Goal: Task Accomplishment & Management: Manage account settings

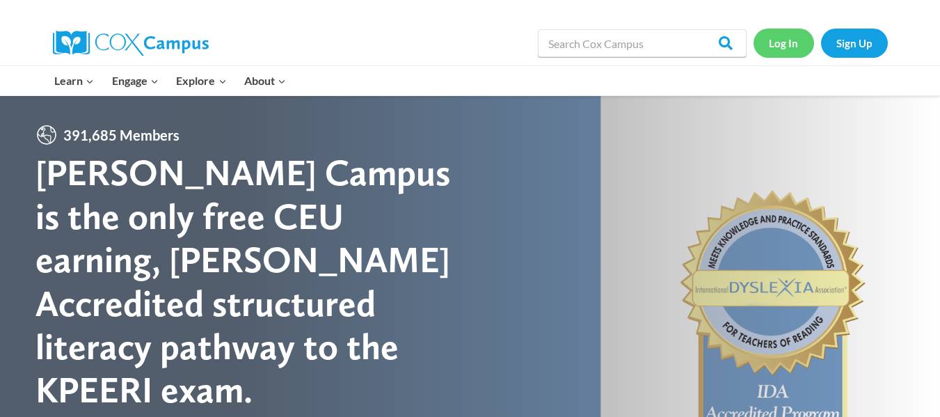
click at [786, 38] on link "Log In" at bounding box center [783, 43] width 61 height 29
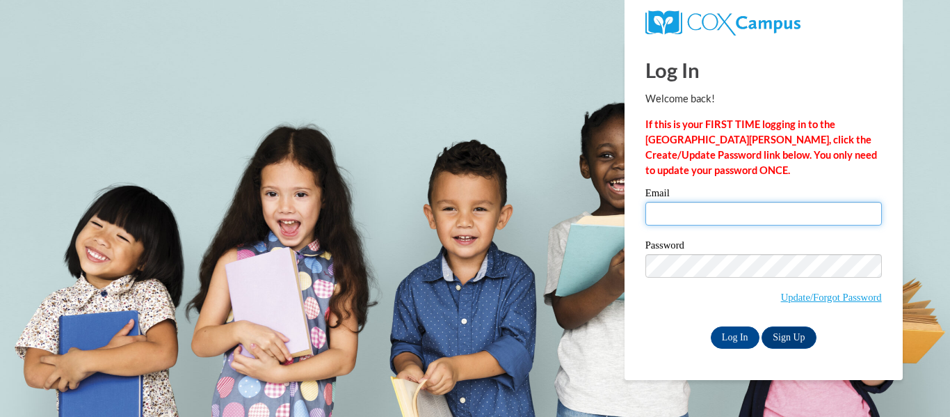
drag, startPoint x: 680, startPoint y: 220, endPoint x: 709, endPoint y: 229, distance: 30.4
click at [680, 220] on input "Email" at bounding box center [763, 214] width 236 height 24
type input "kbrooke@kusd.edu"
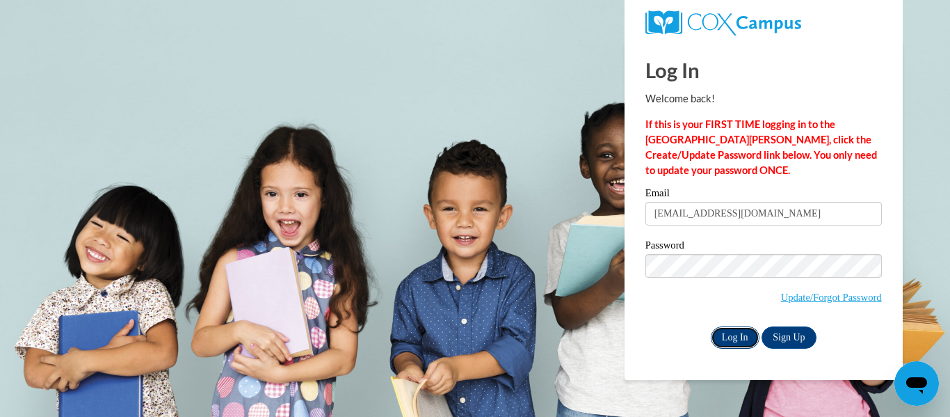
click at [734, 338] on input "Log In" at bounding box center [735, 337] width 49 height 22
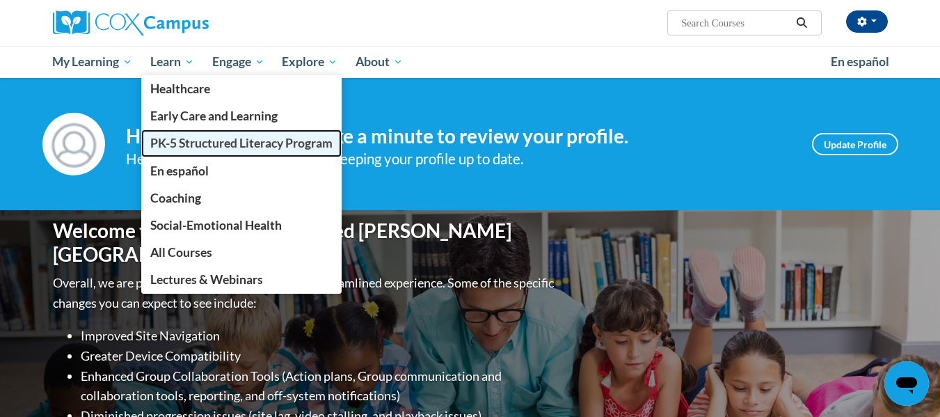
click at [168, 140] on span "PK-5 Structured Literacy Program" at bounding box center [241, 143] width 182 height 15
